Goal: Find specific page/section: Find specific page/section

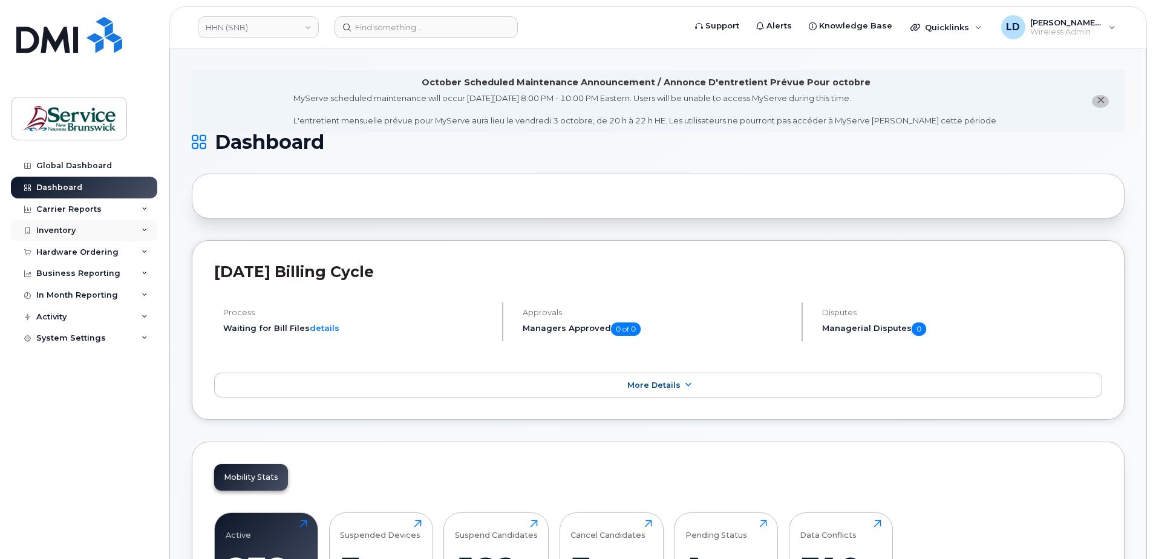
click at [55, 231] on div "Inventory" at bounding box center [55, 231] width 39 height 10
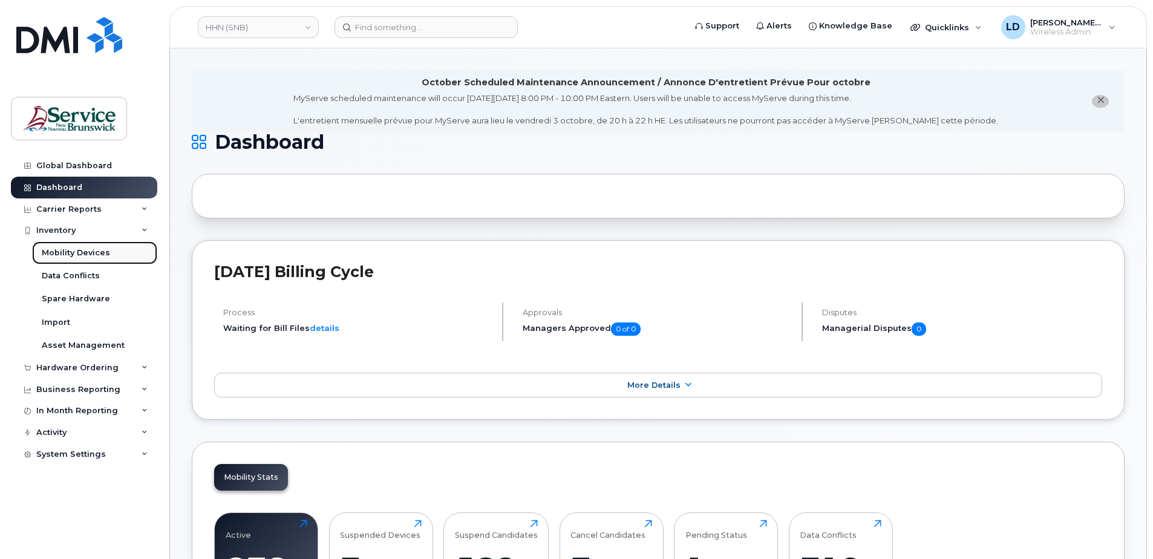
click at [54, 251] on div "Mobility Devices" at bounding box center [76, 253] width 68 height 11
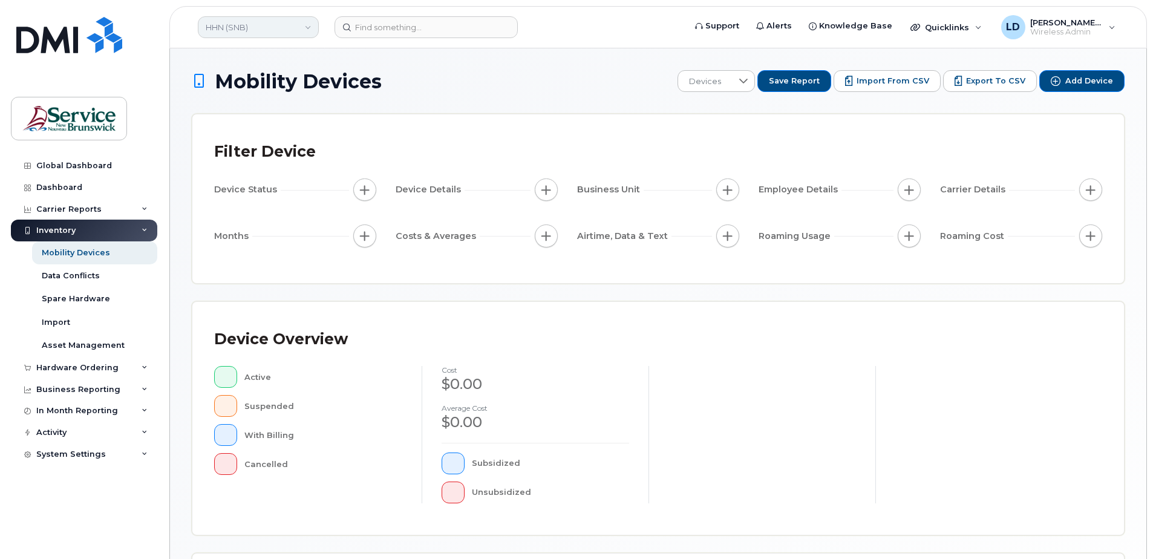
click at [220, 27] on link "HHN (SNB)" at bounding box center [258, 27] width 121 height 22
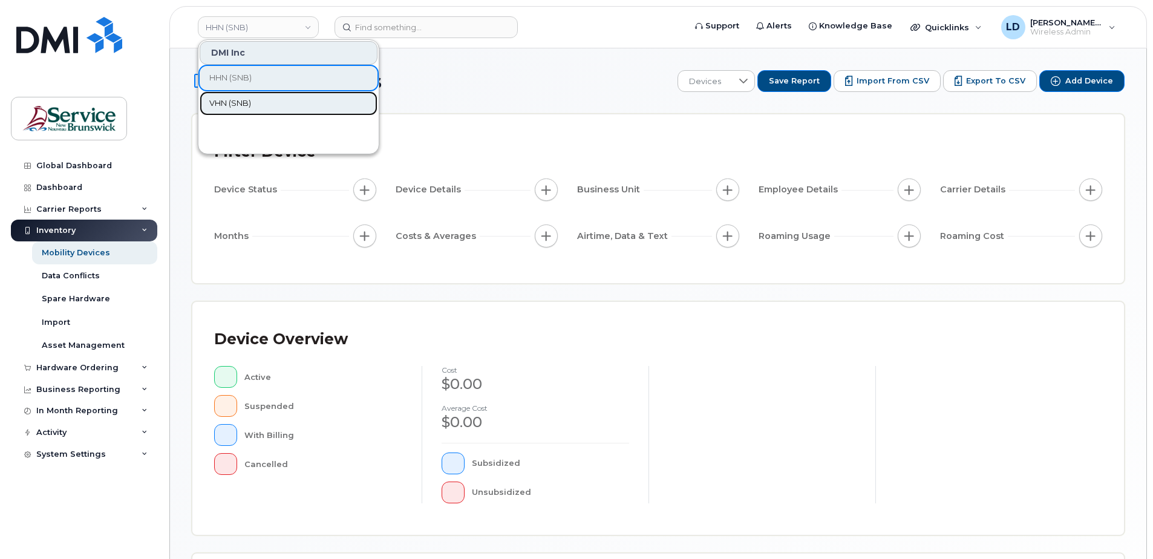
click at [218, 105] on span "VHN (SNB)" at bounding box center [230, 103] width 42 height 12
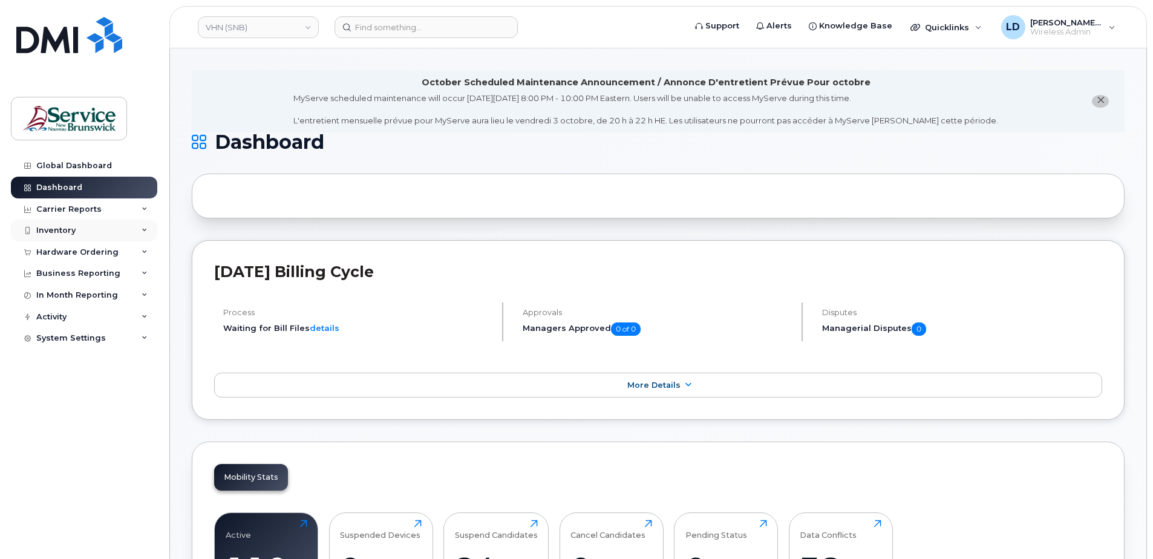
click at [55, 229] on div "Inventory" at bounding box center [55, 231] width 39 height 10
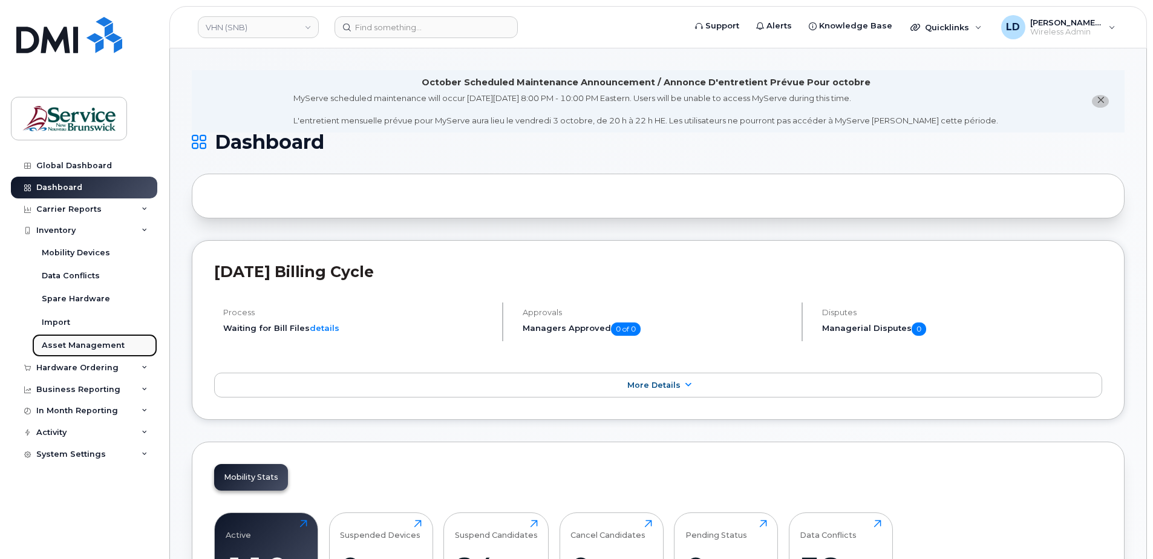
click at [54, 343] on div "Asset Management" at bounding box center [83, 345] width 83 height 11
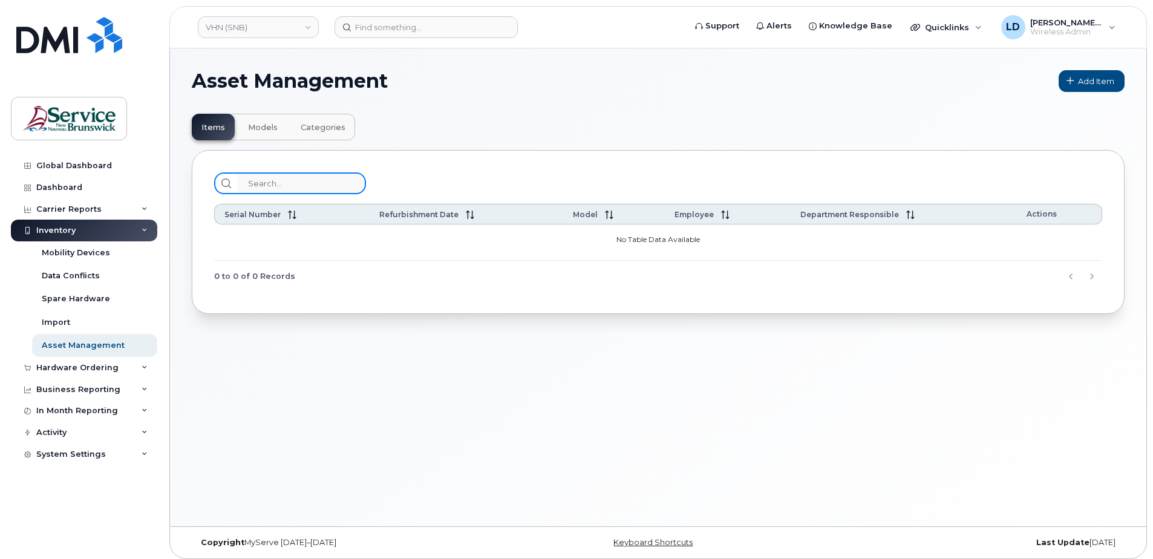
click at [278, 181] on input "search" at bounding box center [301, 183] width 129 height 22
paste input "[PHONE_NUMBER]"
type input "[PHONE_NUMBER]"
drag, startPoint x: 308, startPoint y: 184, endPoint x: 215, endPoint y: 185, distance: 93.2
click at [215, 185] on div "[PHONE_NUMBER]" at bounding box center [290, 183] width 152 height 22
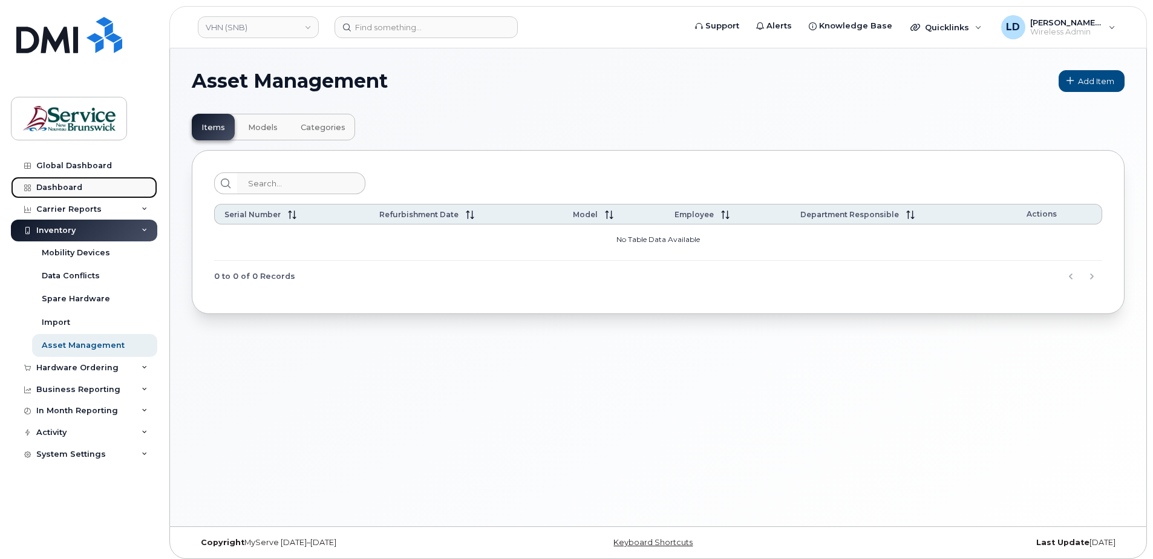
click at [53, 187] on div "Dashboard" at bounding box center [59, 188] width 46 height 10
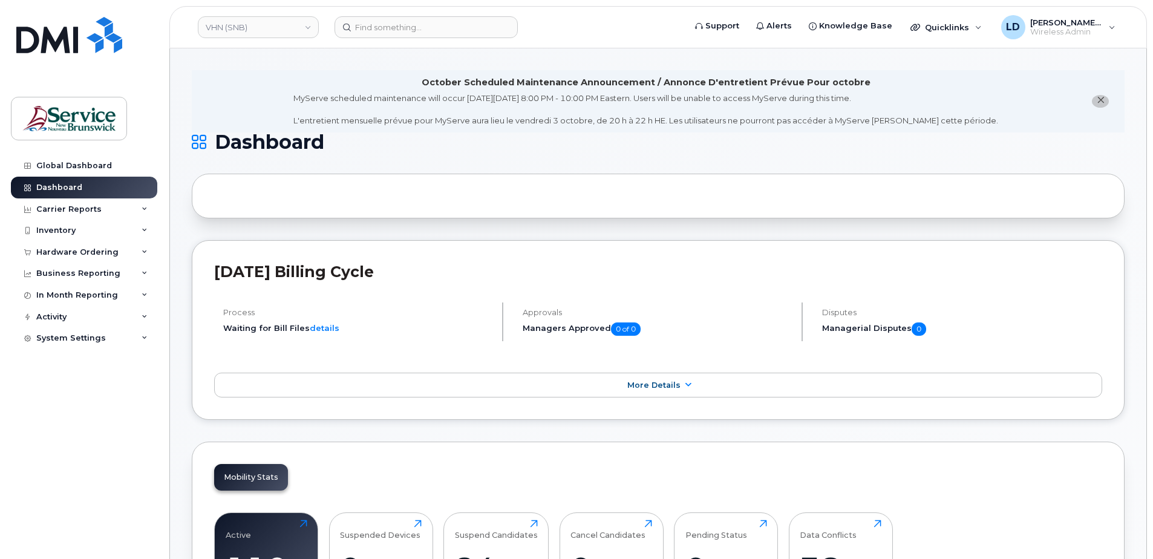
click at [235, 192] on div at bounding box center [658, 196] width 933 height 45
